Goal: Book appointment/travel/reservation

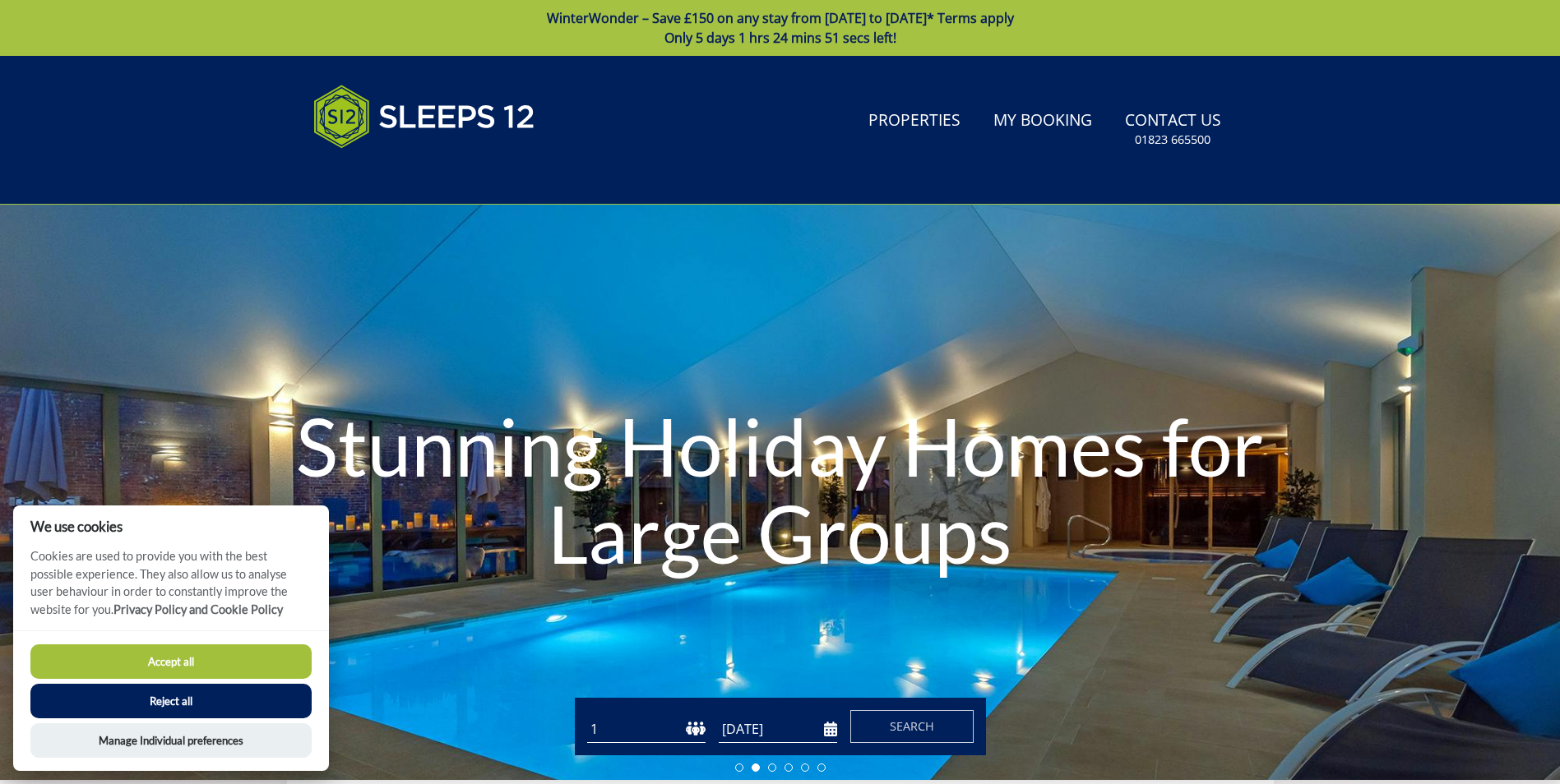
click at [215, 670] on button "Accept all" at bounding box center [171, 661] width 281 height 35
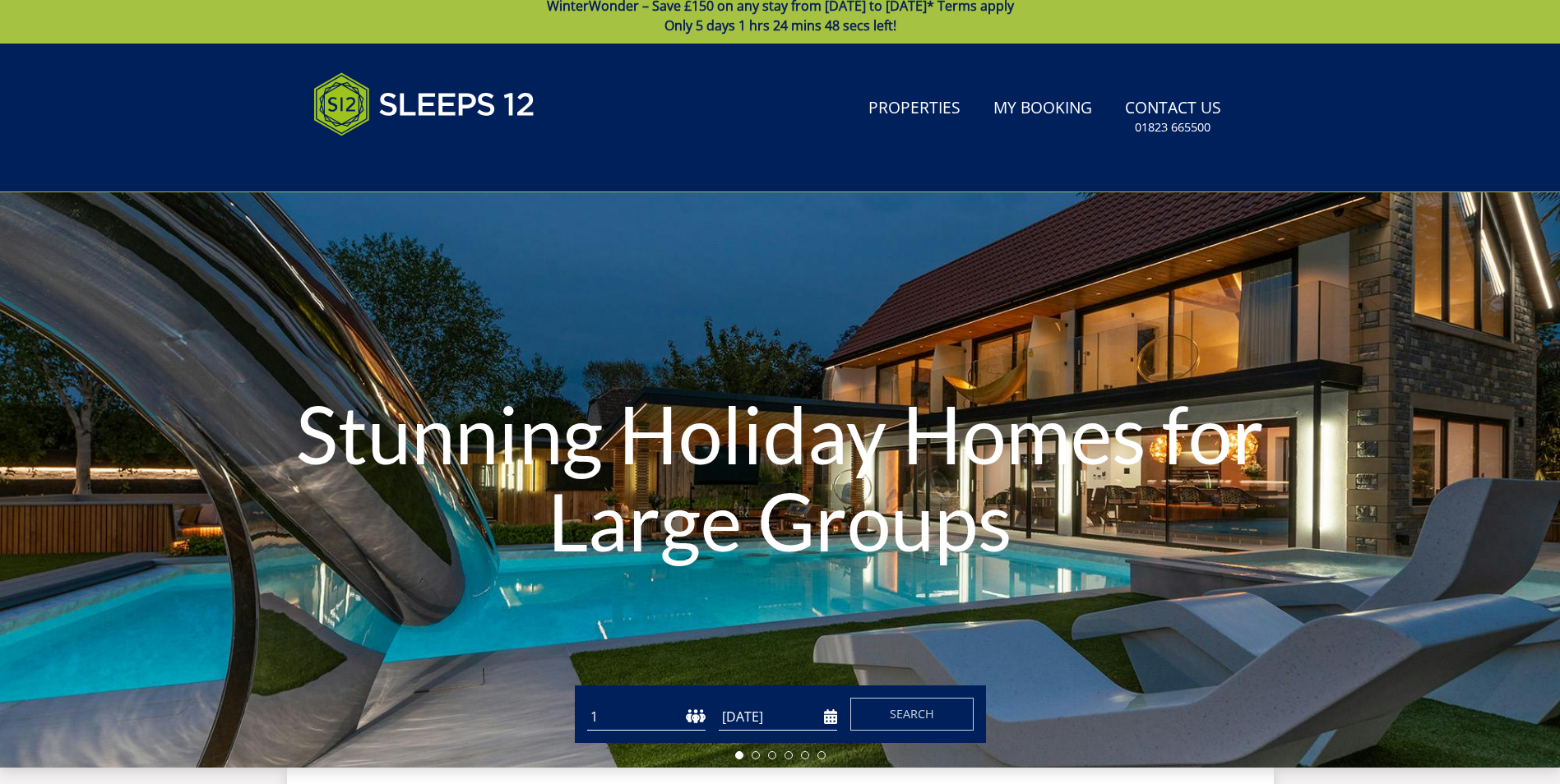
click at [693, 695] on div "Guests 1 2 3 4 5 6 7 8 9 10 11 12 13 14 15 16 17 18 19 20 21 22 23 24 25 26 27 …" at bounding box center [780, 714] width 411 height 58
click at [698, 715] on select "1 2 3 4 5 6 7 8 9 10 11 12 13 14 15 16 17 18 19 20 21 22 23 24 25 26 27 28 29 3…" at bounding box center [646, 716] width 119 height 27
select select "20"
click at [587, 703] on select "1 2 3 4 5 6 7 8 9 10 11 12 13 14 15 16 17 18 19 20 21 22 23 24 25 26 27 28 29 3…" at bounding box center [646, 716] width 119 height 27
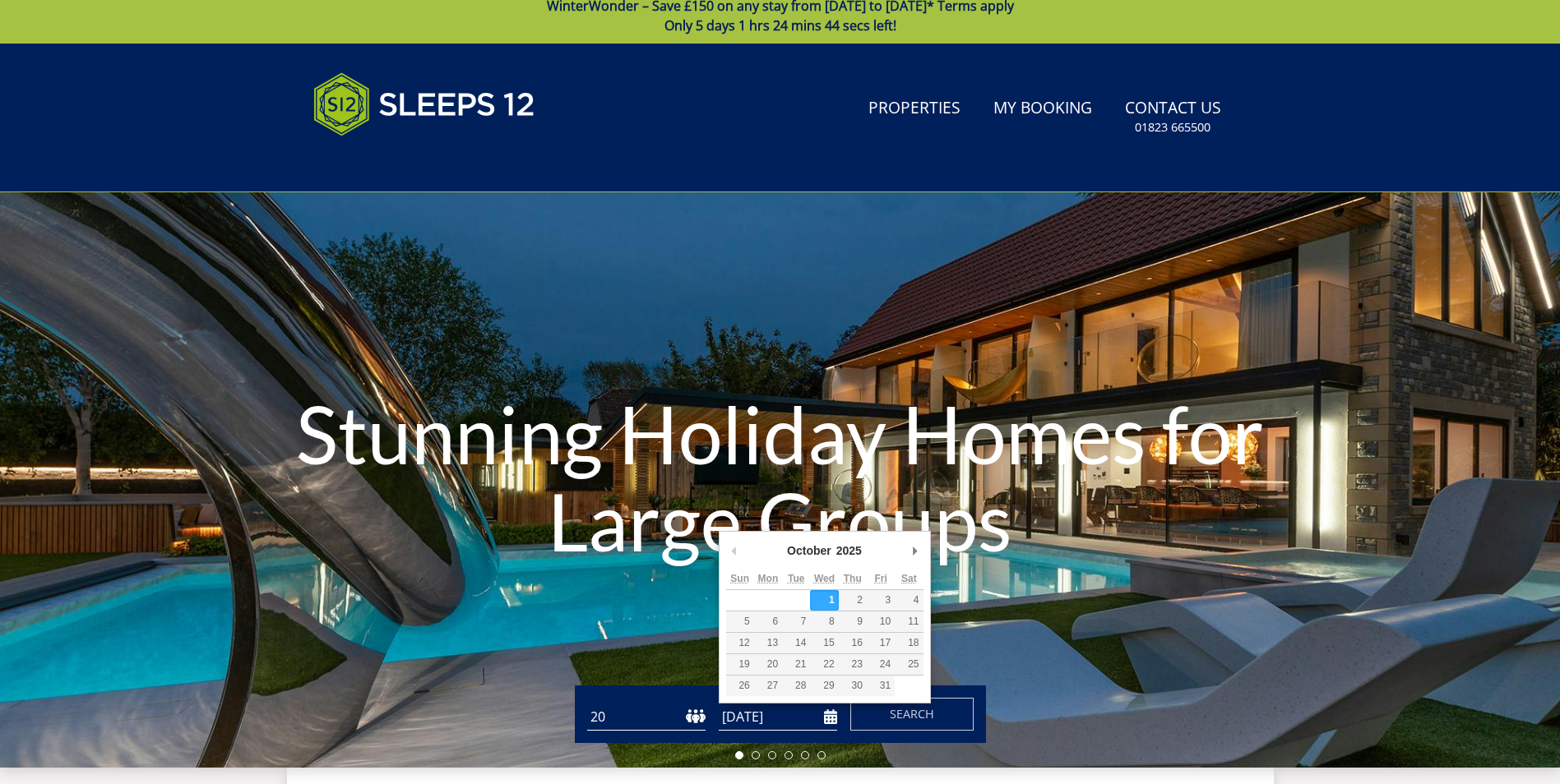
click at [831, 720] on input "[DATE]" at bounding box center [778, 716] width 119 height 27
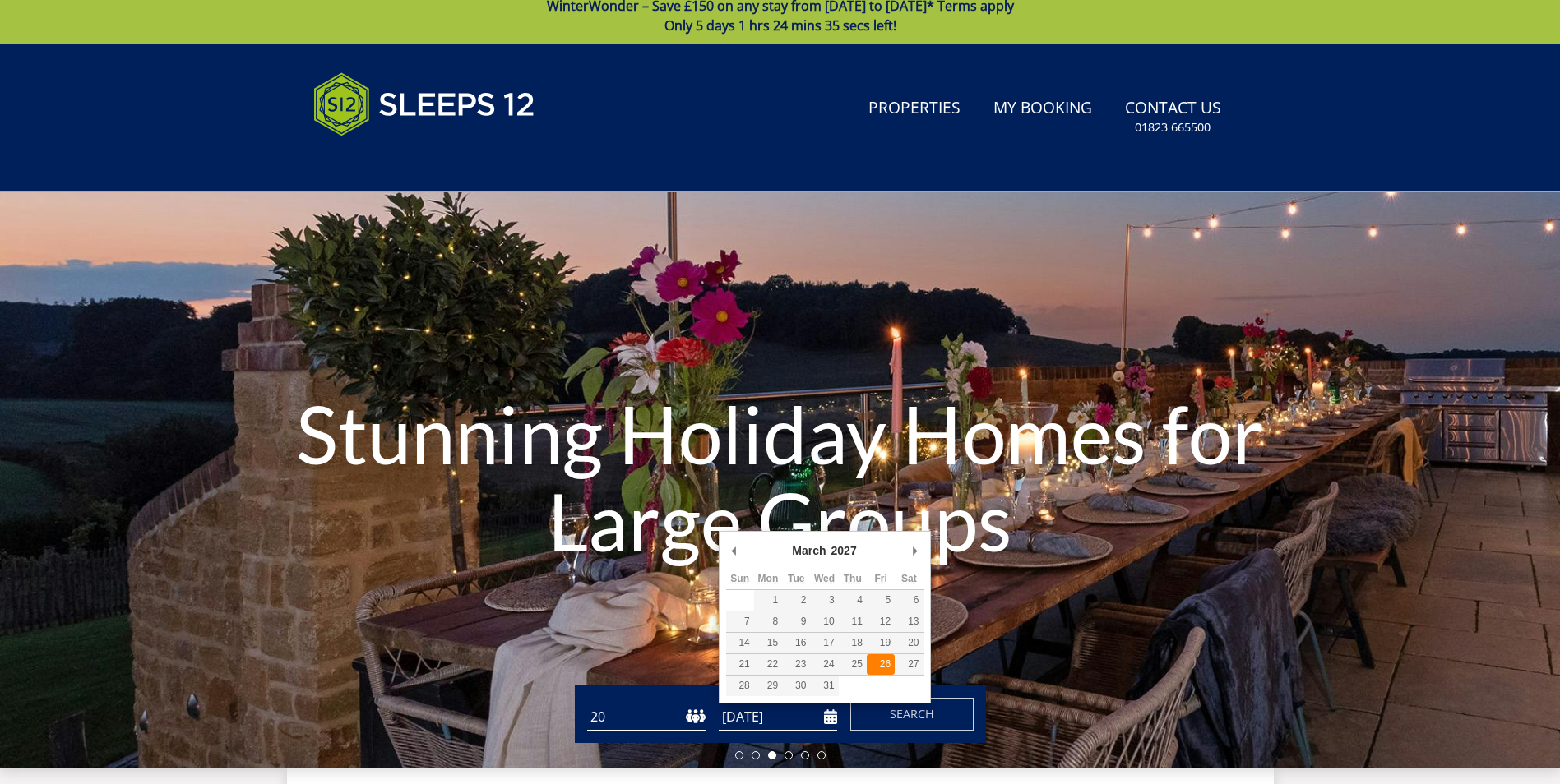
type input "26/03/2027"
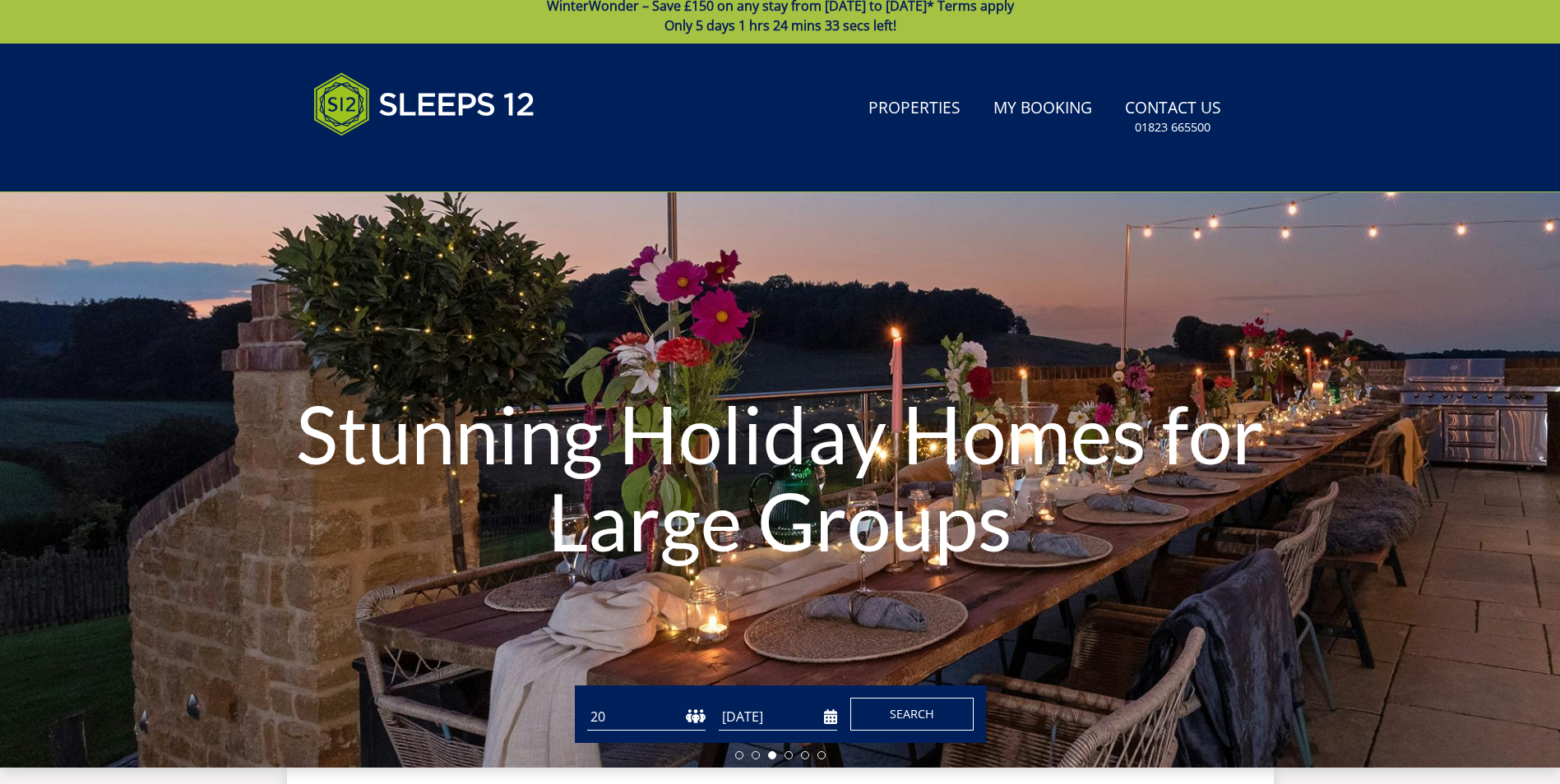
click at [892, 717] on span "Search" at bounding box center [911, 714] width 44 height 16
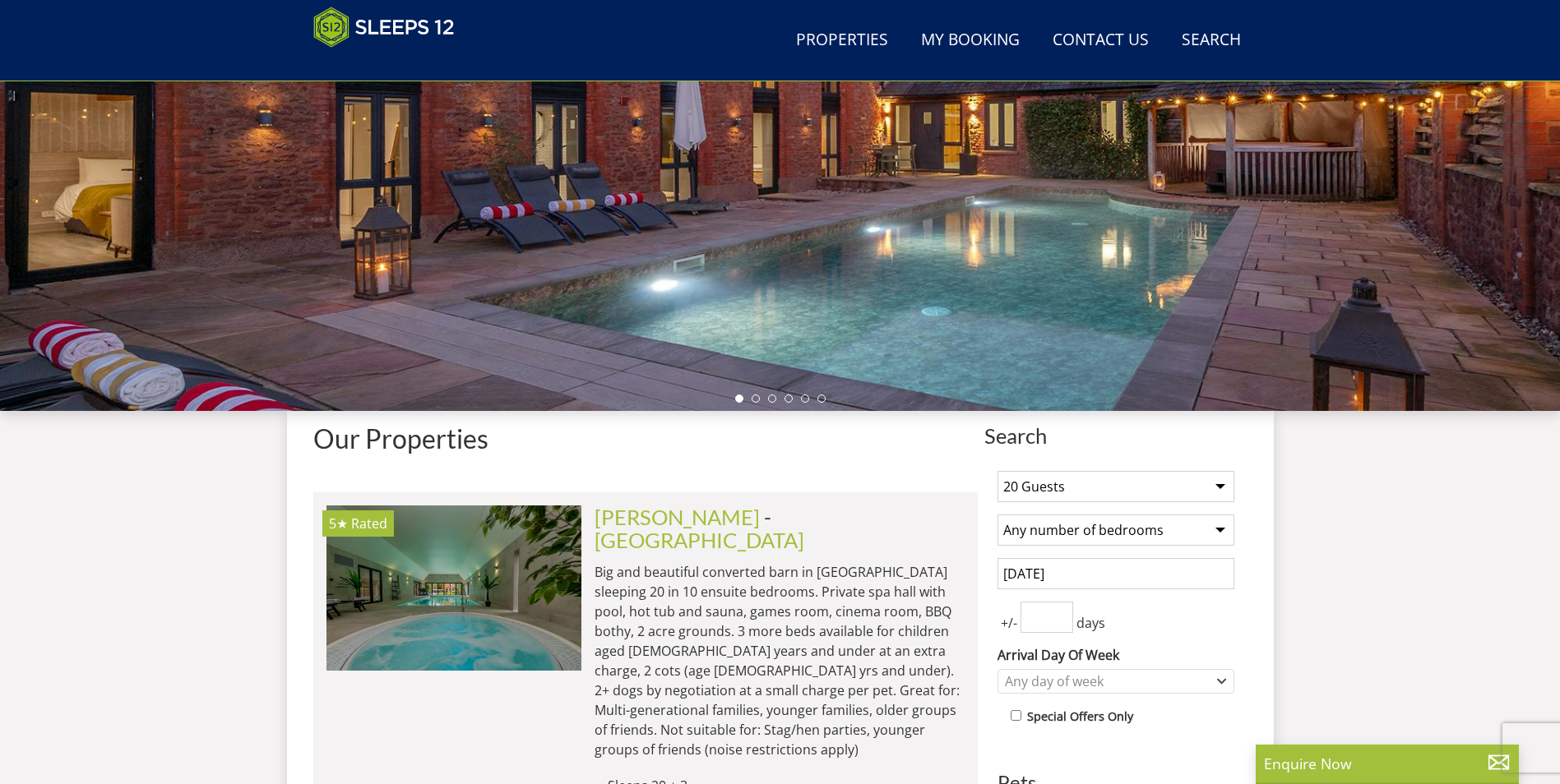
scroll to position [384, 0]
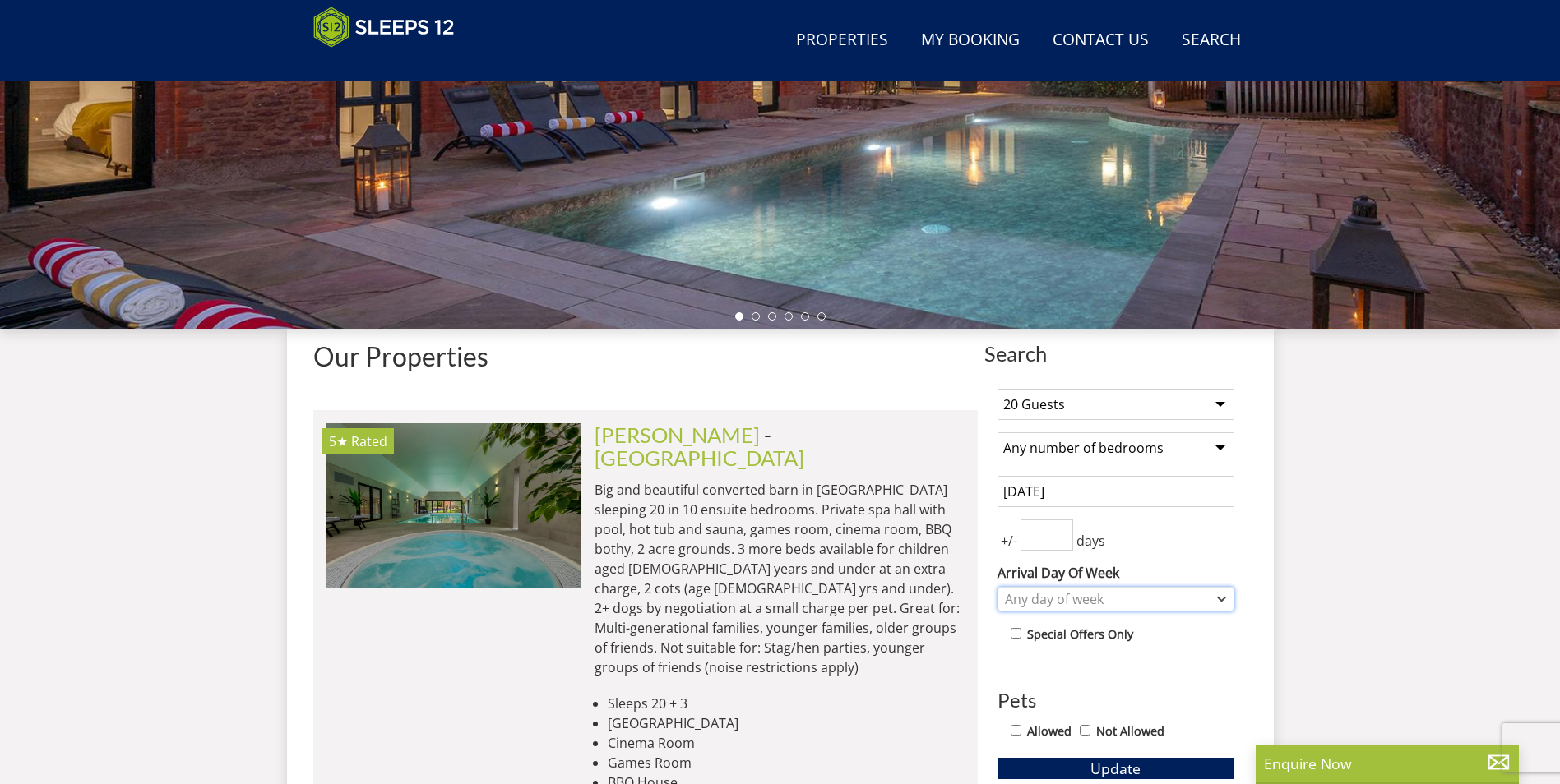
click at [1131, 590] on div "Any day of week" at bounding box center [1107, 598] width 213 height 18
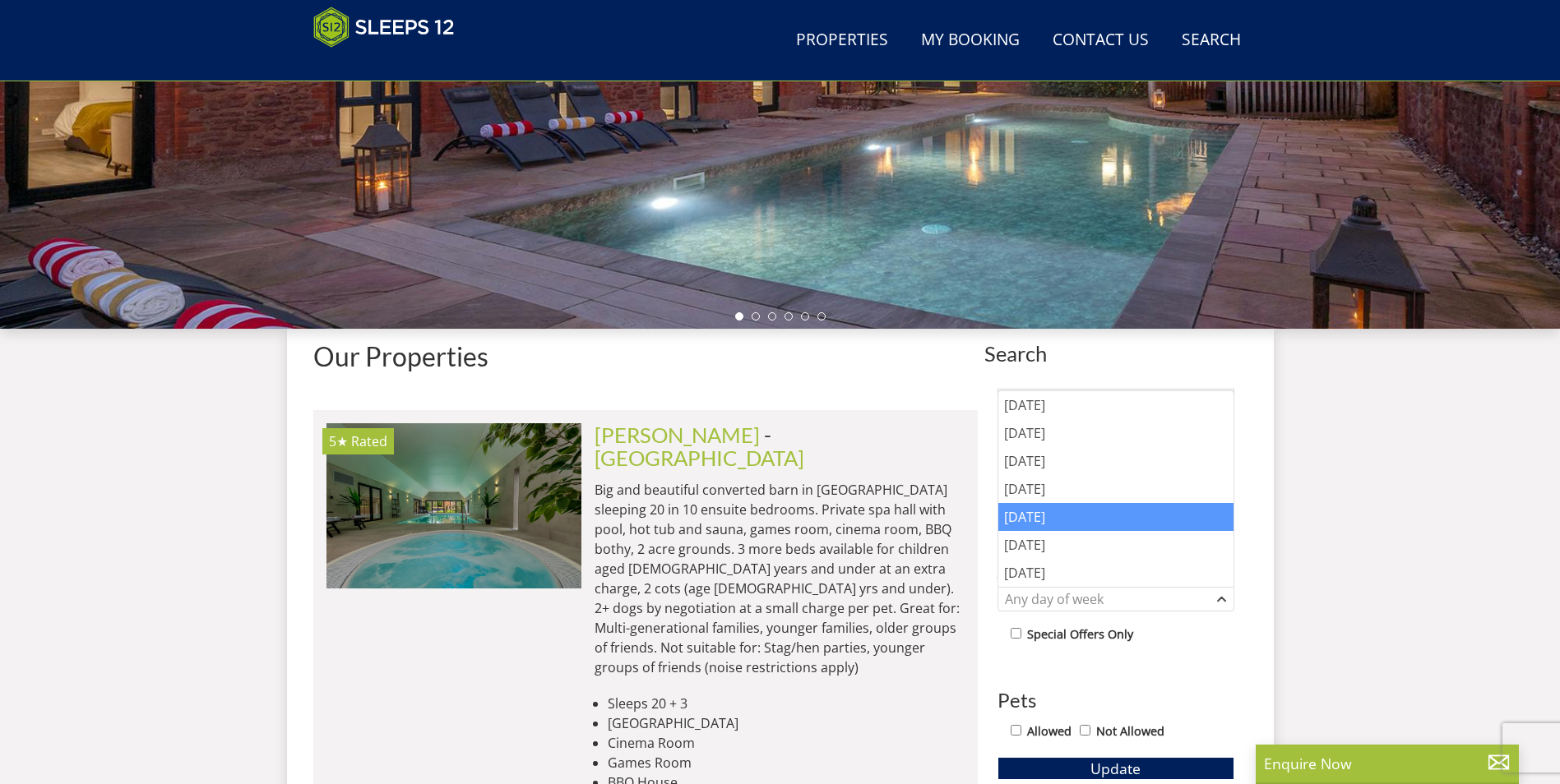
click at [1076, 520] on div "Friday" at bounding box center [1116, 517] width 236 height 28
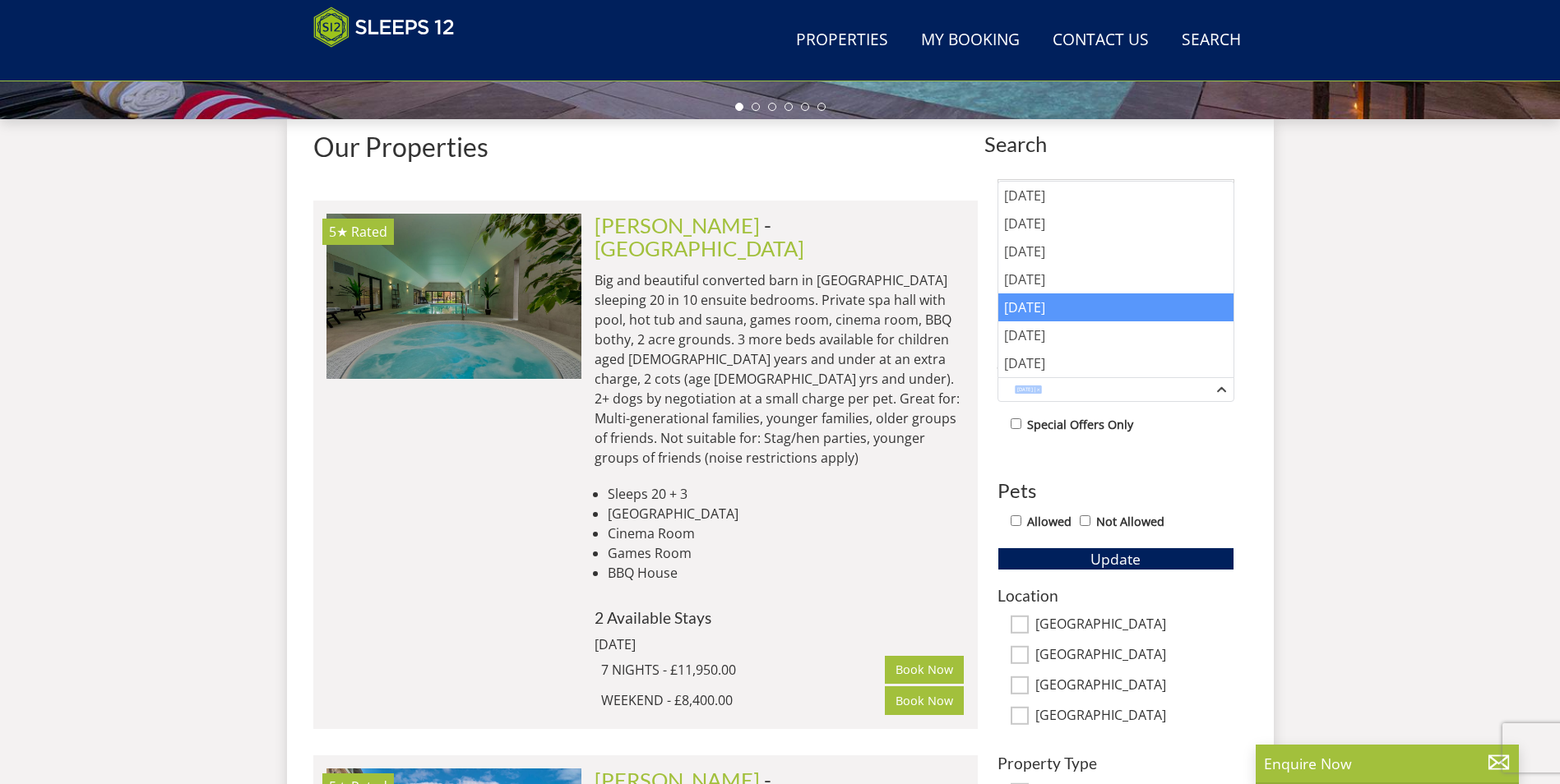
scroll to position [630, 0]
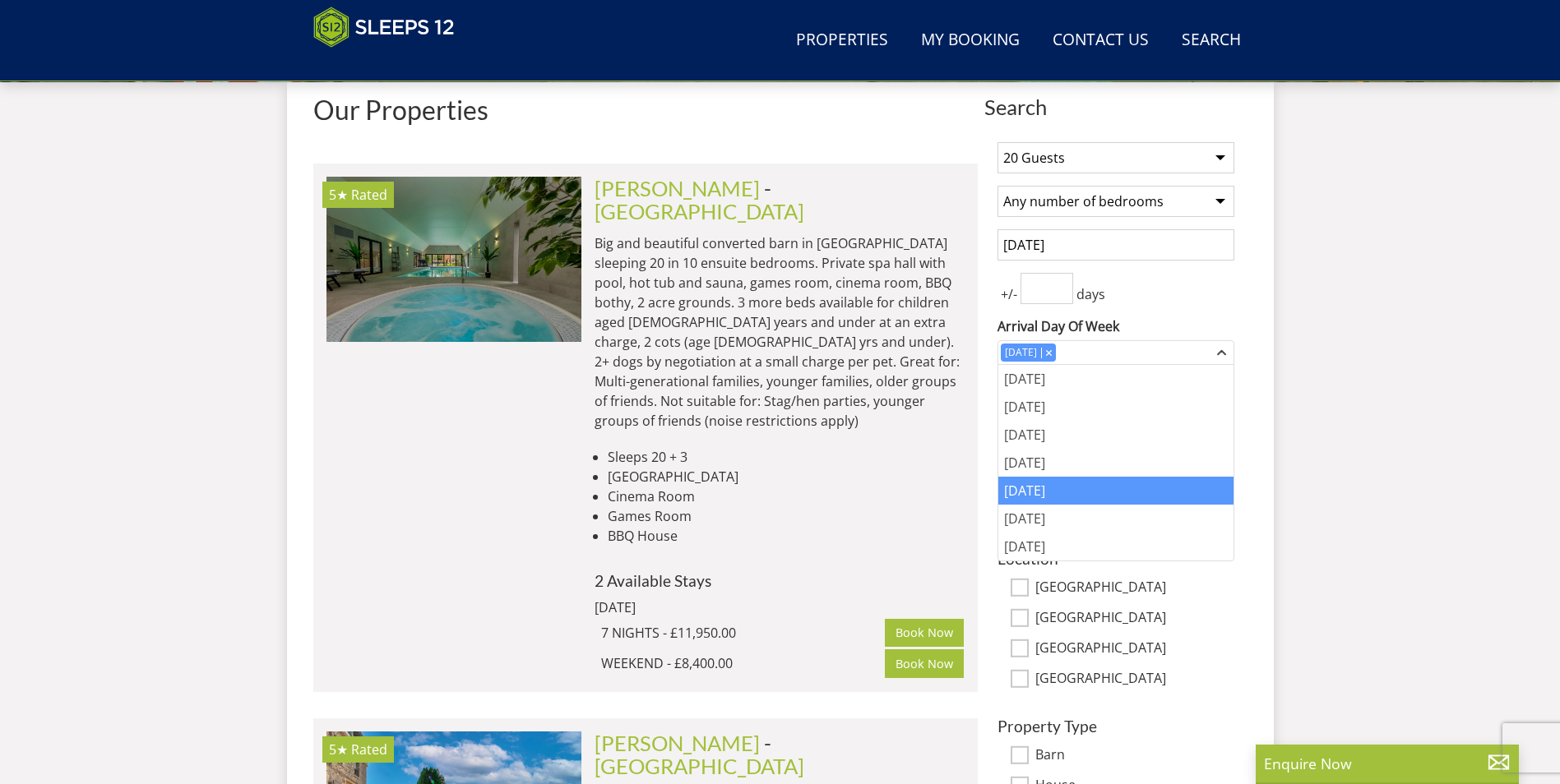
click at [1075, 487] on div "Friday" at bounding box center [1116, 491] width 236 height 28
click at [1191, 604] on div "Location Somerset Devon Nottinghamshire Wiltshire" at bounding box center [1115, 618] width 237 height 139
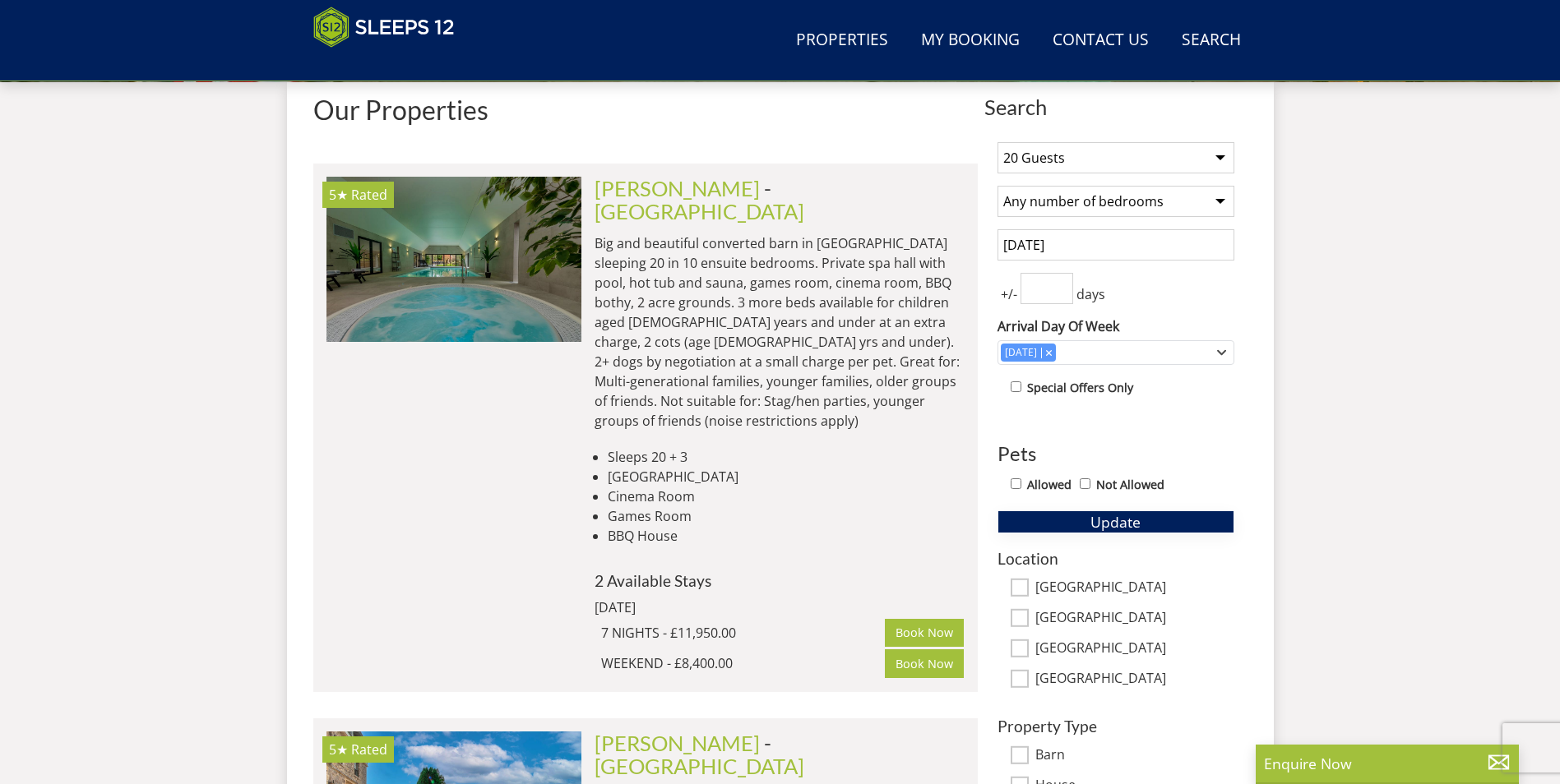
click at [1141, 525] on button "Update" at bounding box center [1115, 522] width 237 height 23
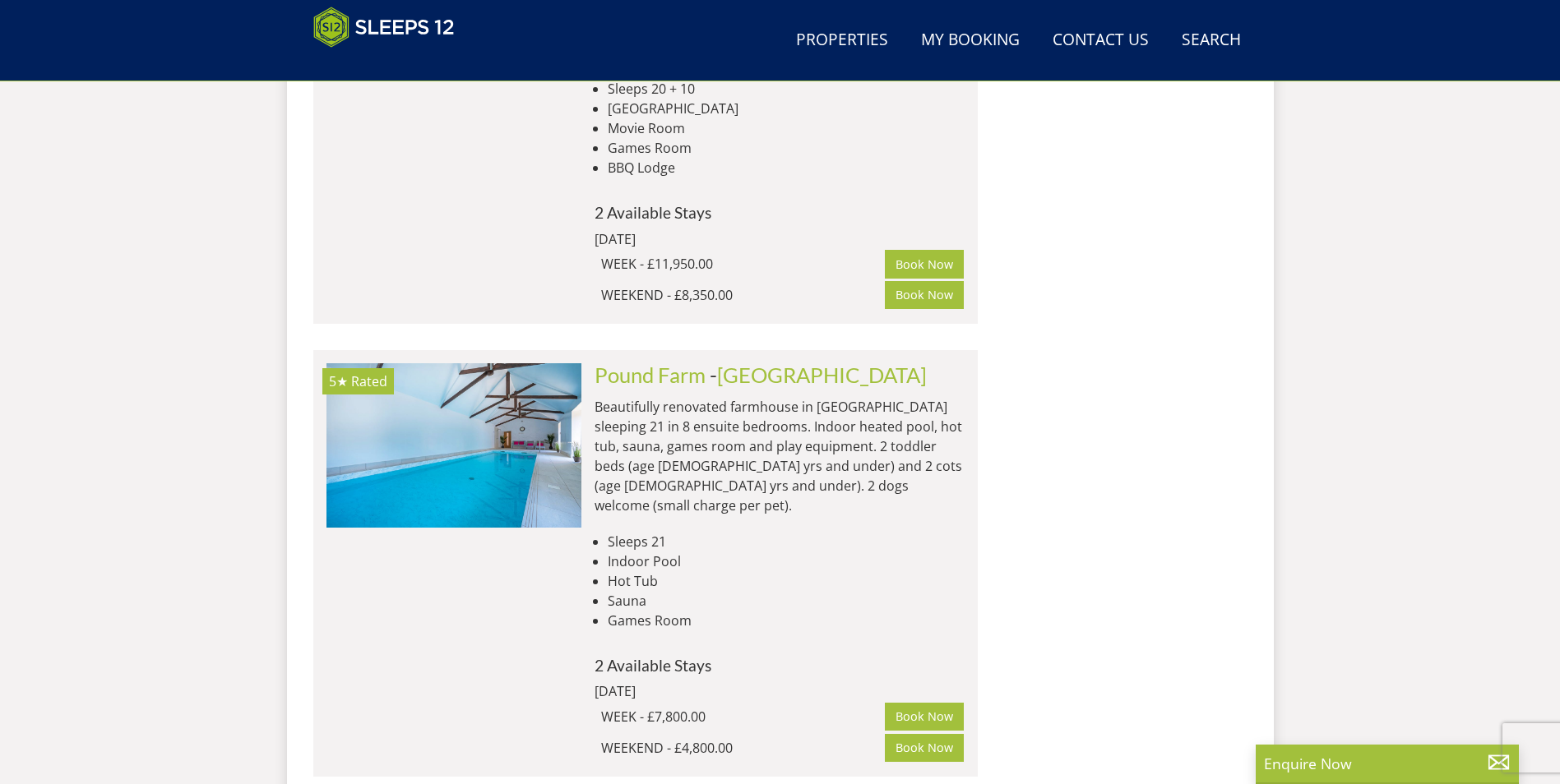
scroll to position [2520, 0]
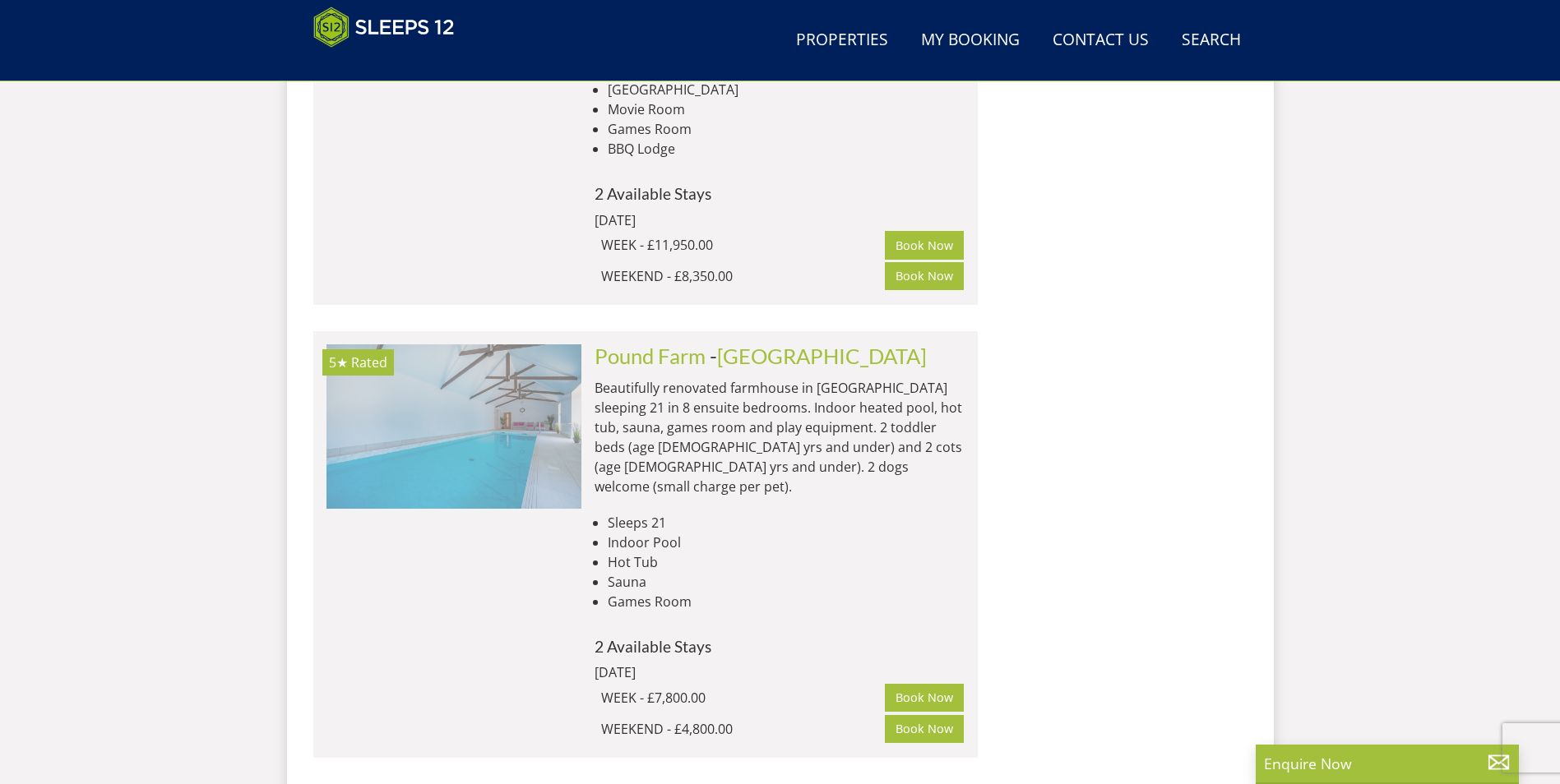
click at [488, 344] on img at bounding box center [453, 426] width 255 height 165
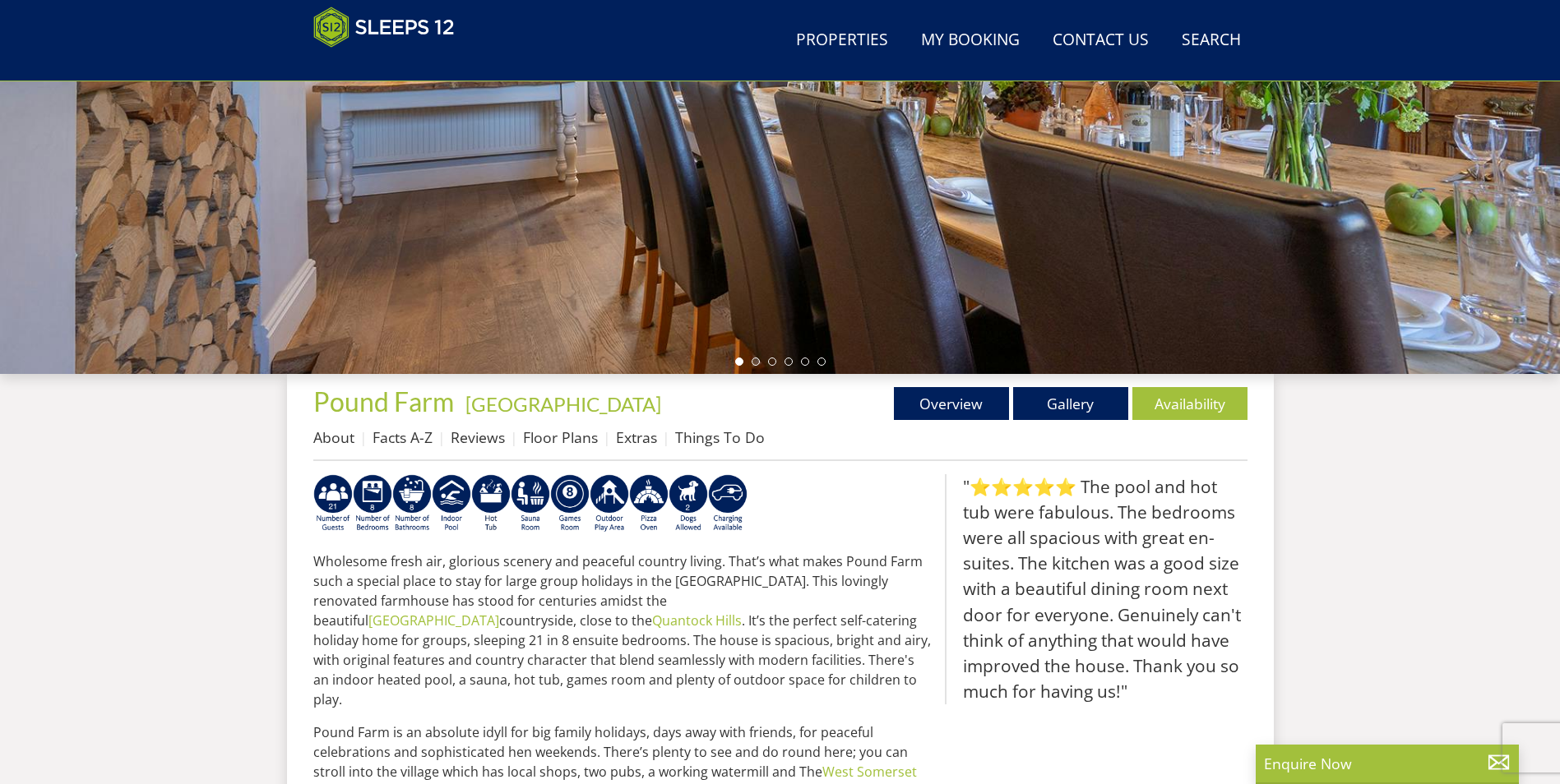
scroll to position [442, 0]
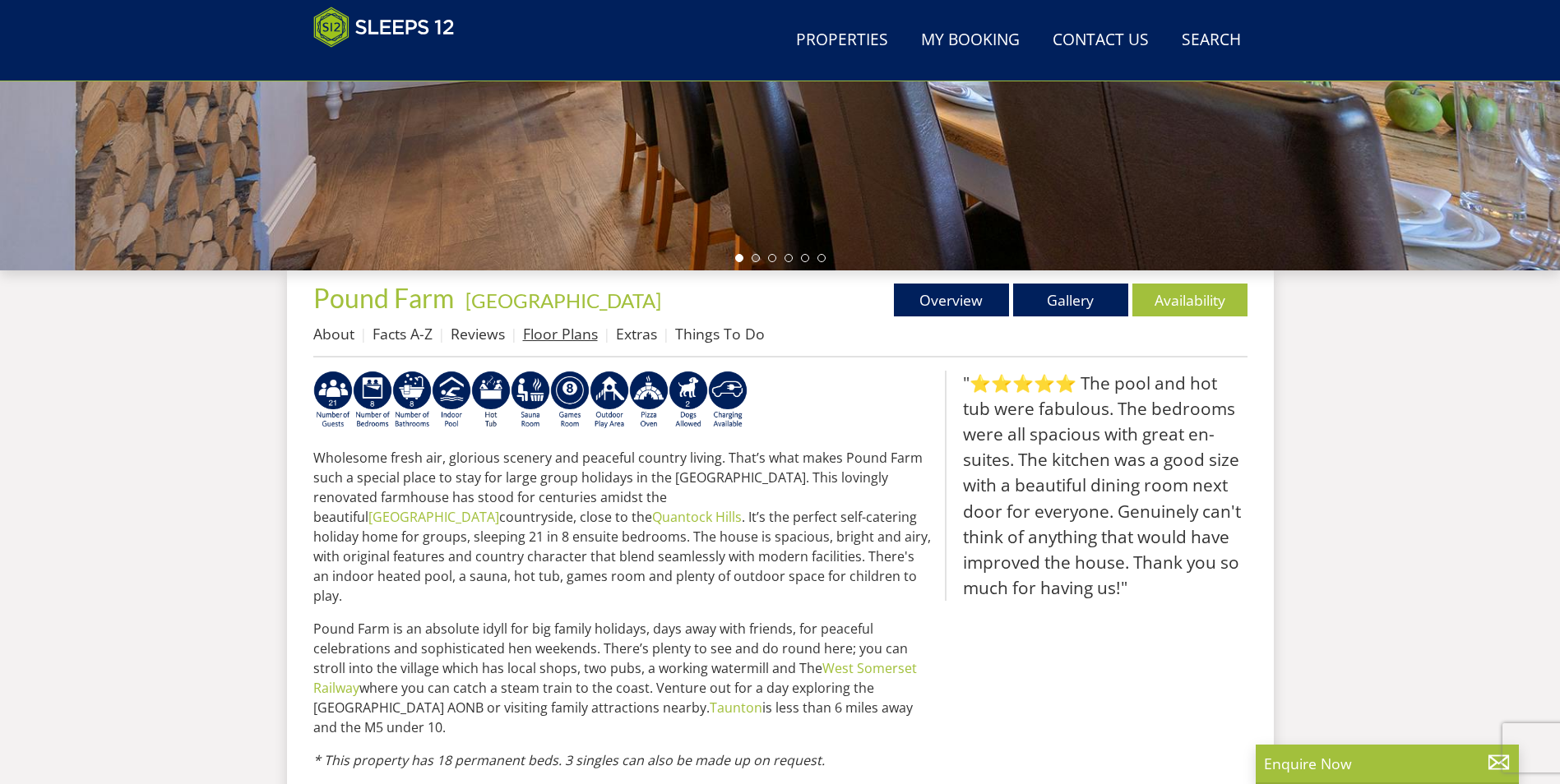
click at [558, 337] on link "Floor Plans" at bounding box center [560, 334] width 75 height 20
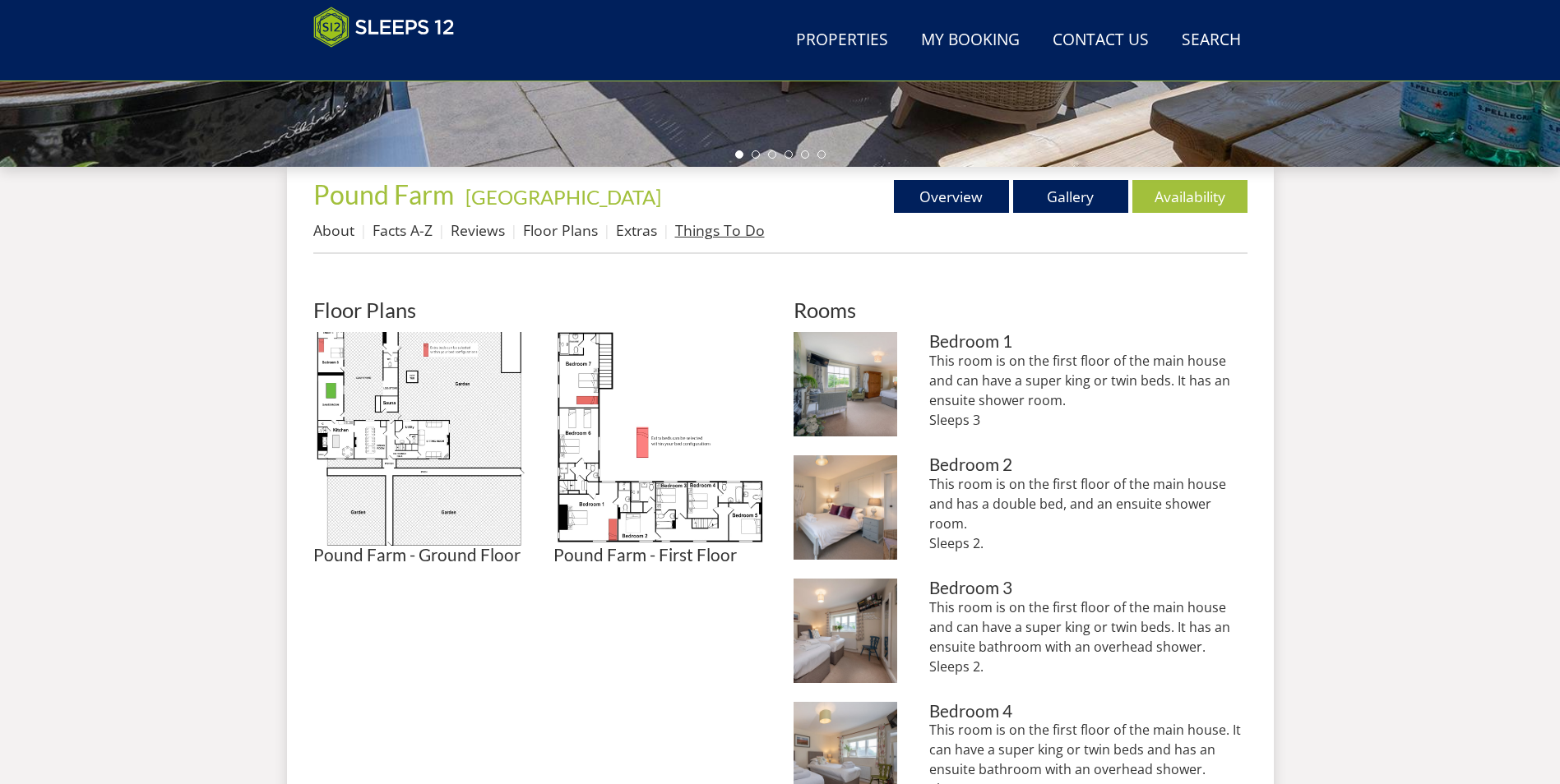
scroll to position [589, 0]
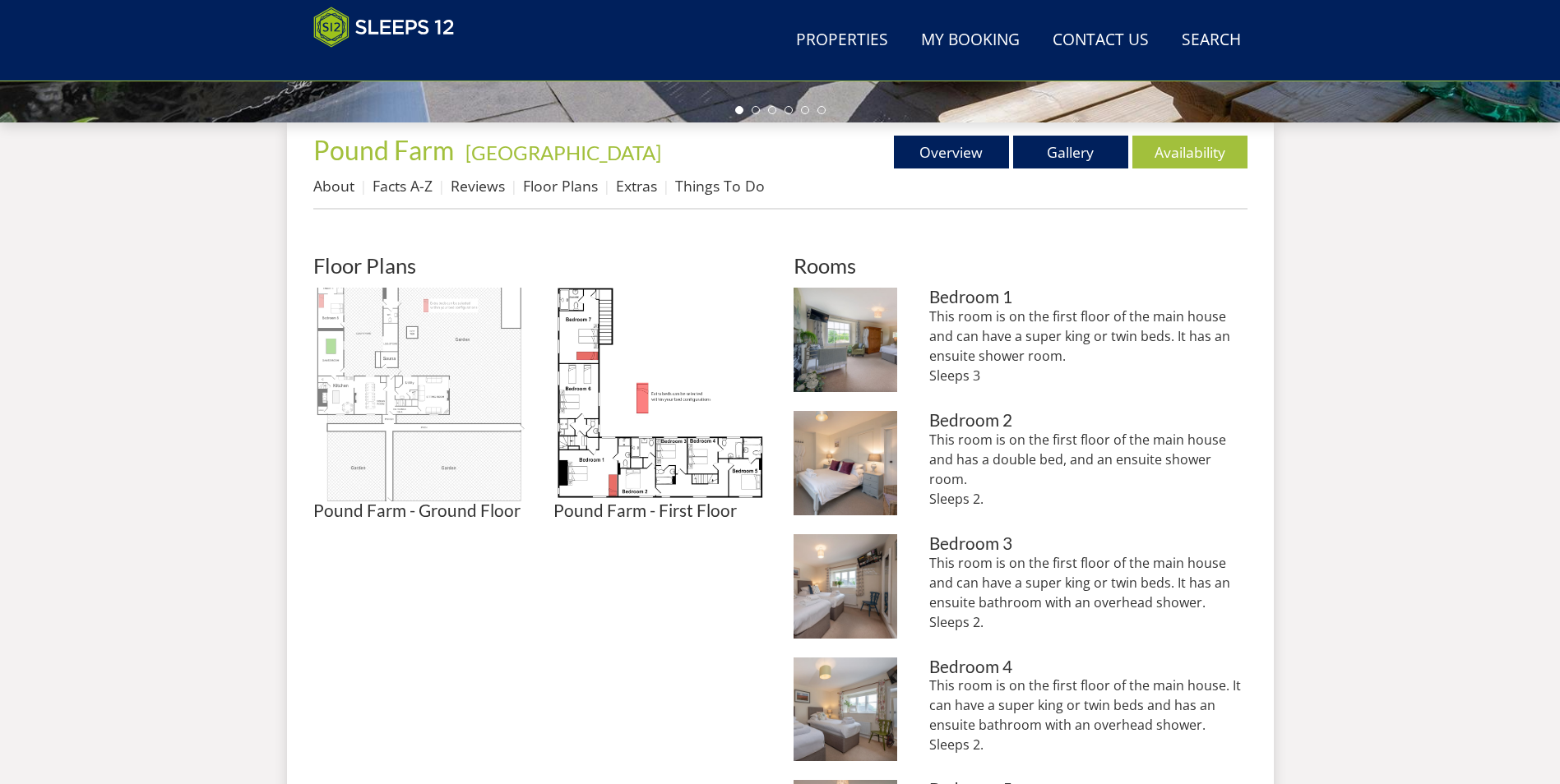
click at [412, 458] on img at bounding box center [420, 394] width 214 height 213
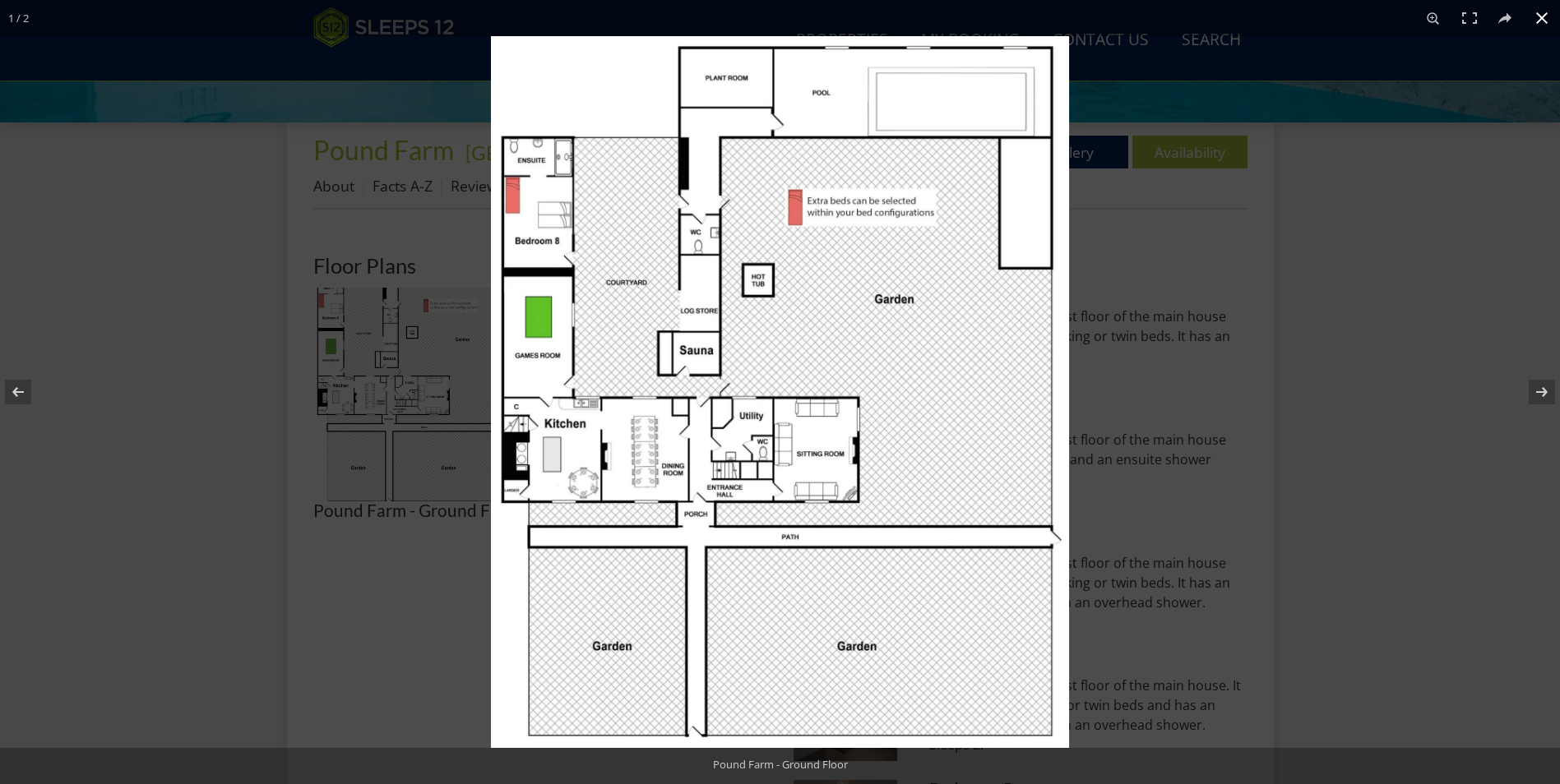
click at [1186, 445] on div at bounding box center [1271, 428] width 1560 height 784
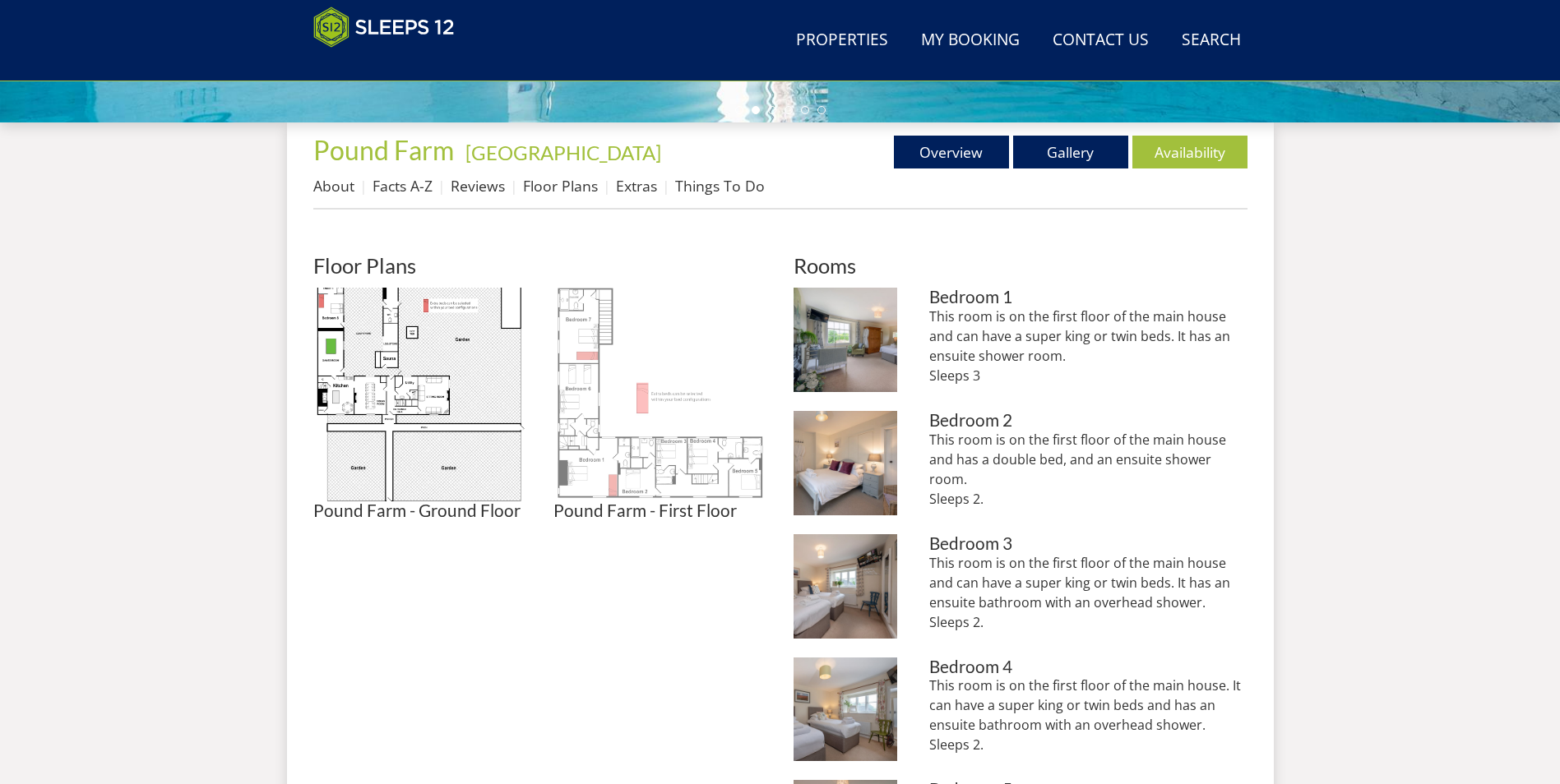
click at [642, 456] on img at bounding box center [660, 394] width 214 height 213
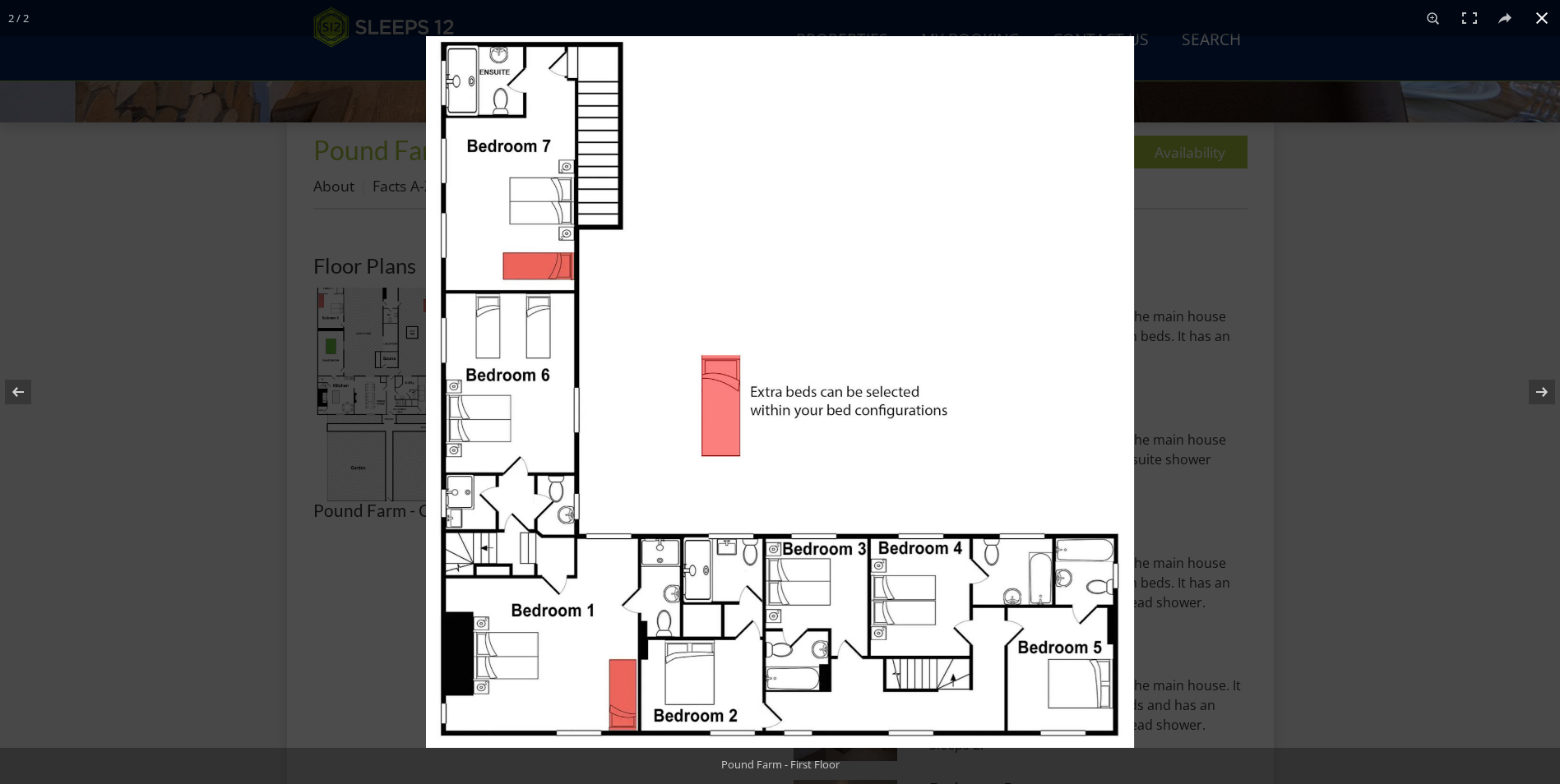
click at [1355, 511] on div at bounding box center [1206, 428] width 1560 height 784
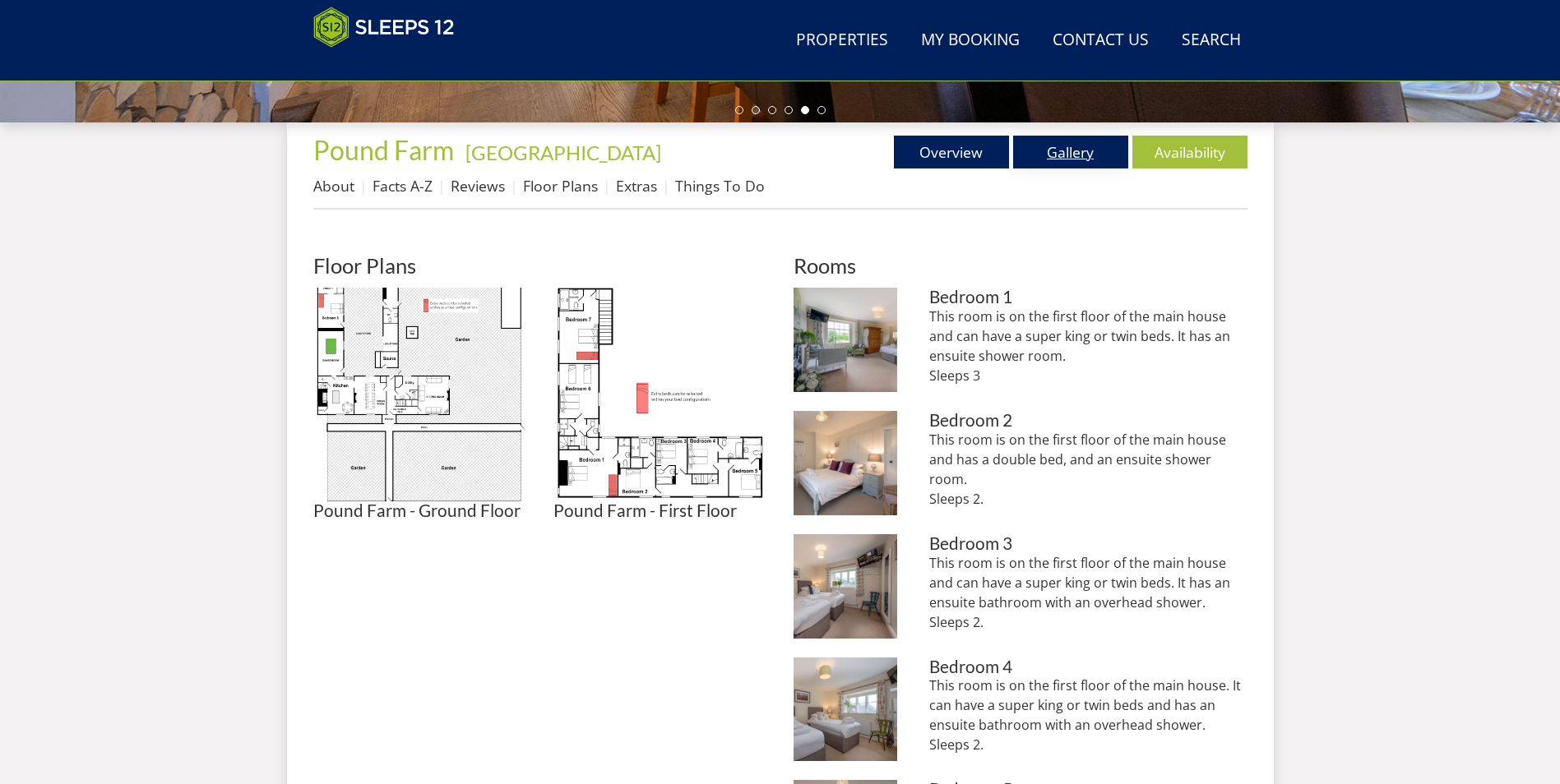
click at [1067, 152] on link "Gallery" at bounding box center [1070, 152] width 115 height 33
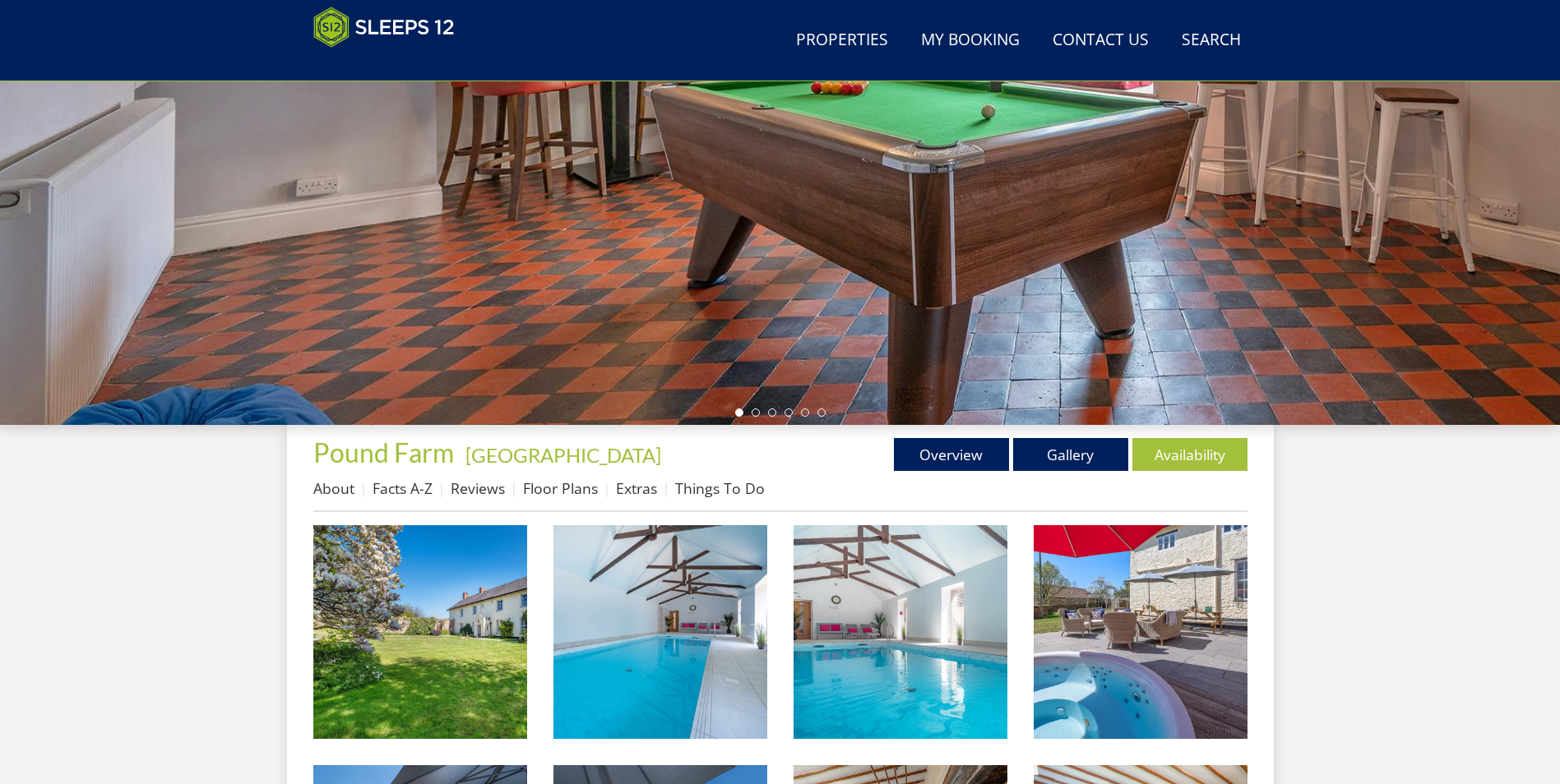
scroll to position [438, 0]
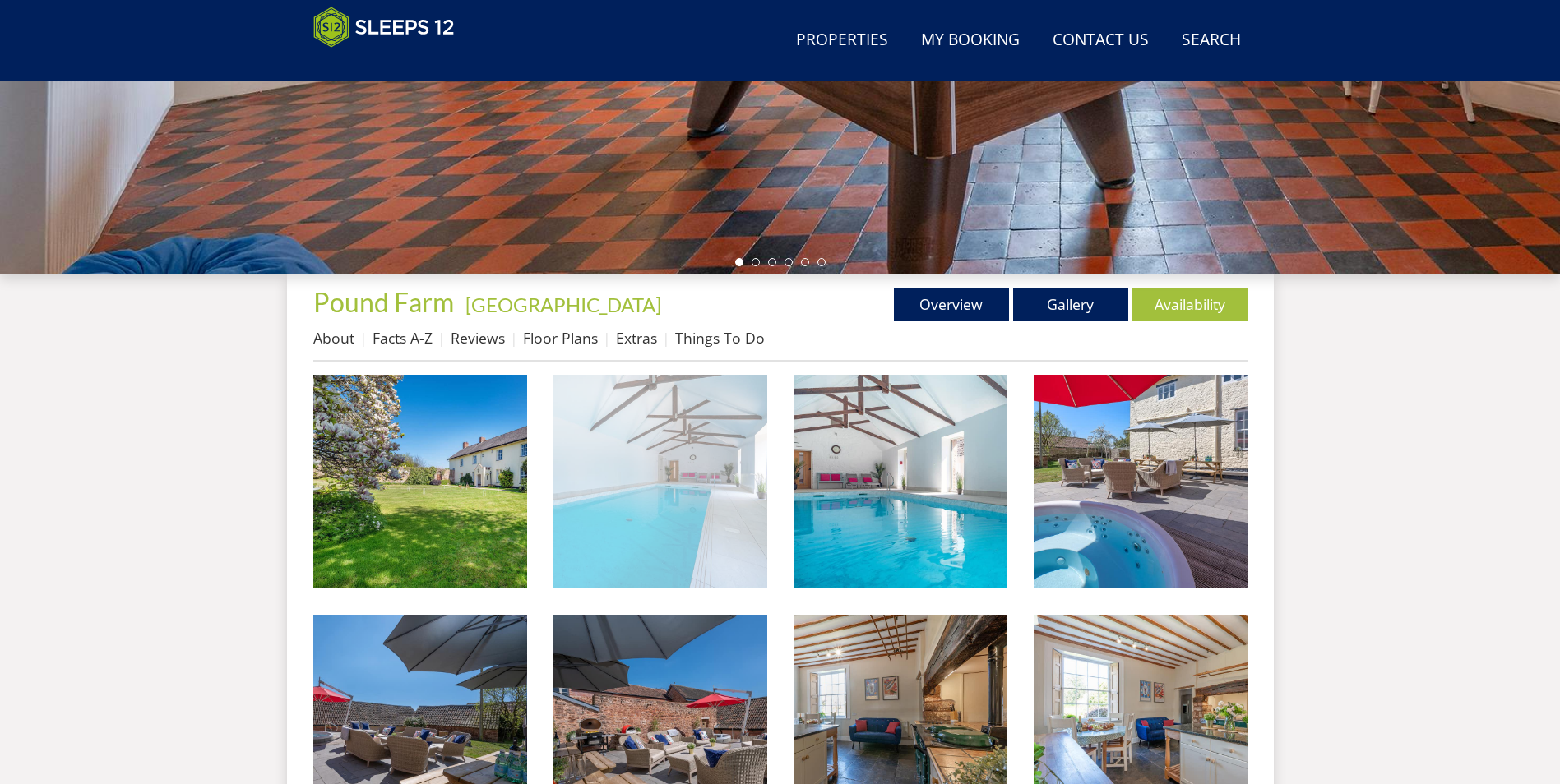
click at [705, 492] on img at bounding box center [660, 482] width 214 height 213
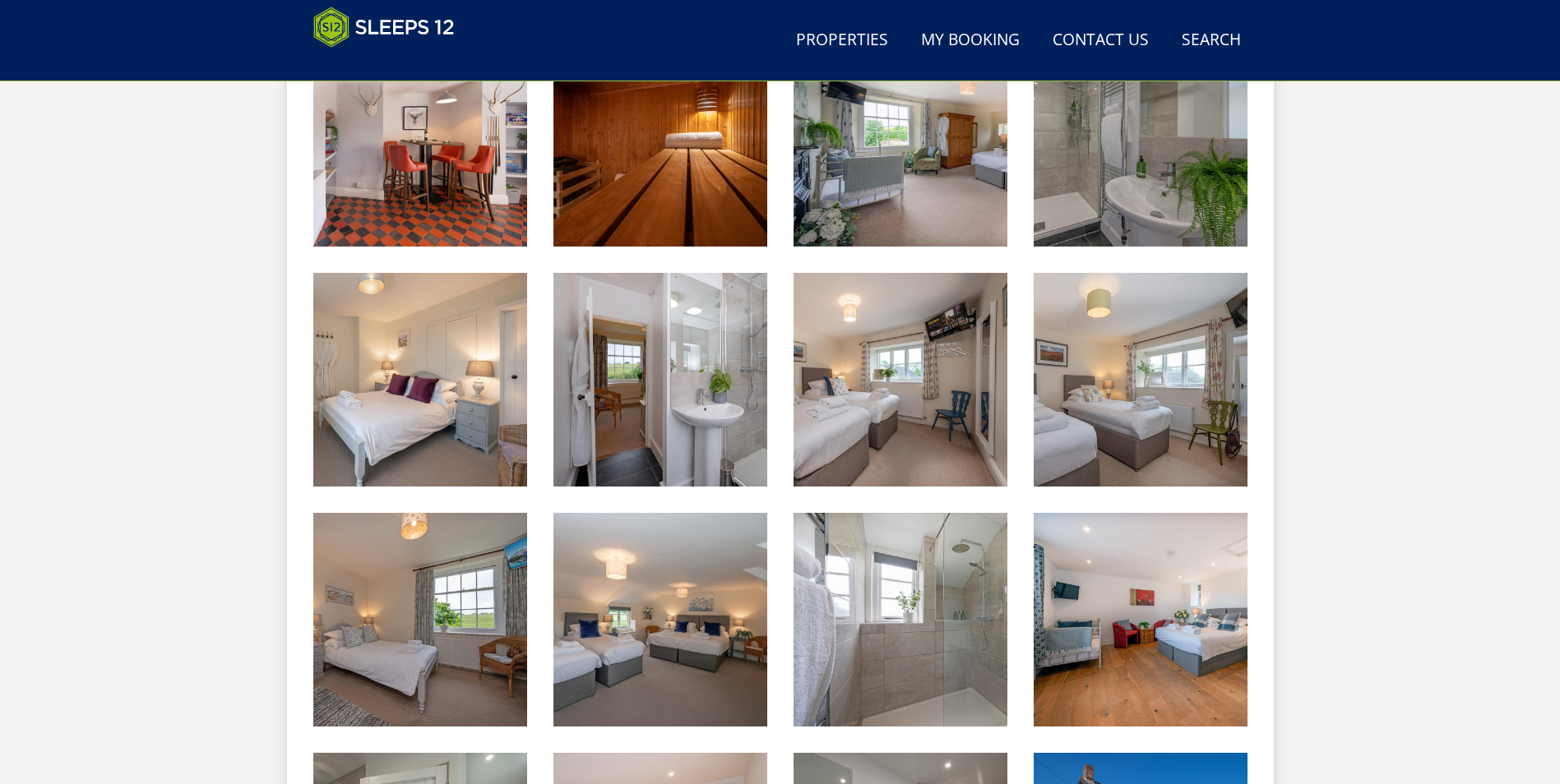
scroll to position [1260, 0]
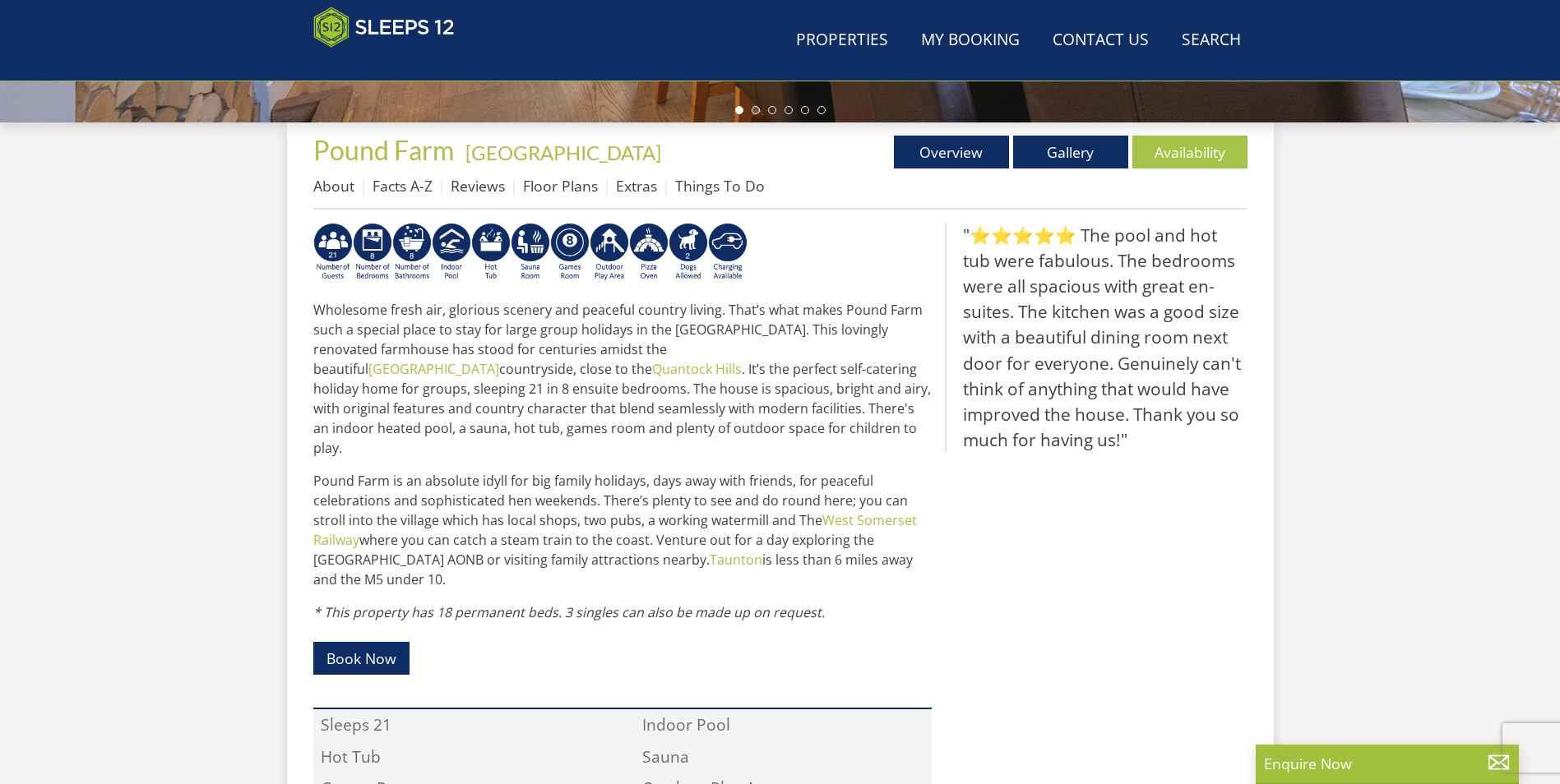
scroll to position [442, 0]
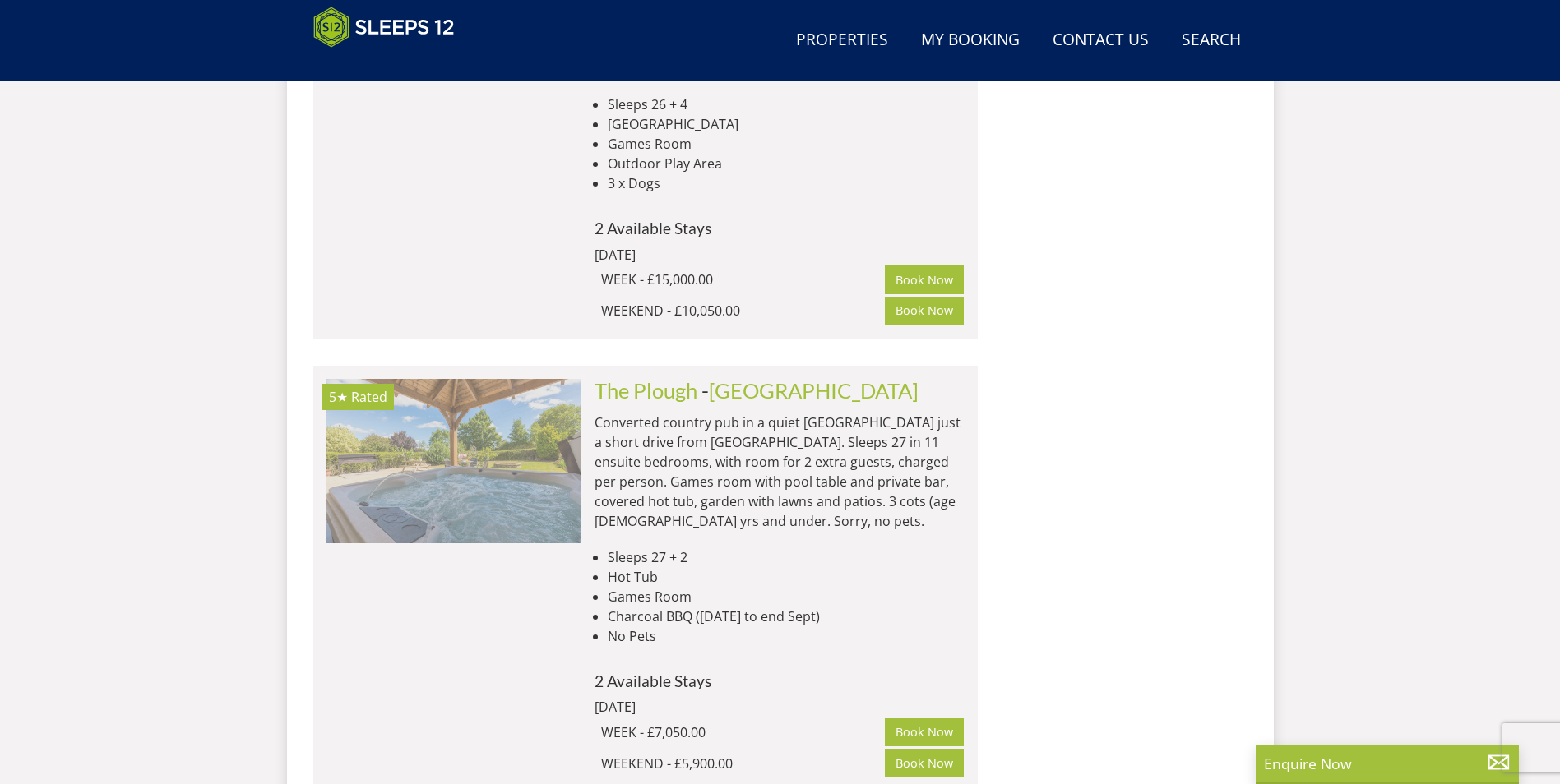
scroll to position [4282, 0]
